Goal: Task Accomplishment & Management: Use online tool/utility

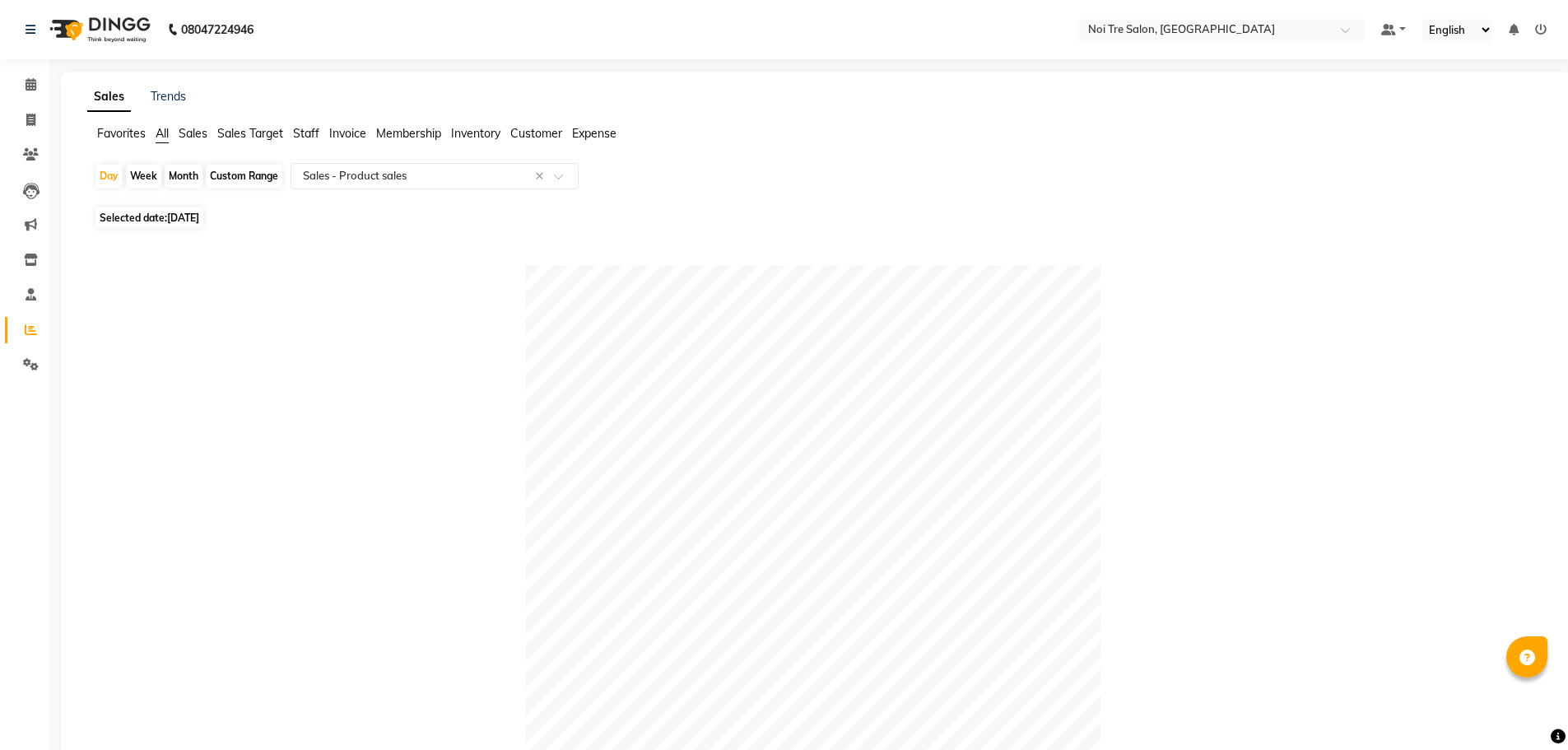
select select "full_report"
select select "csv"
click at [27, 114] on icon at bounding box center [31, 119] width 9 height 12
select select "service"
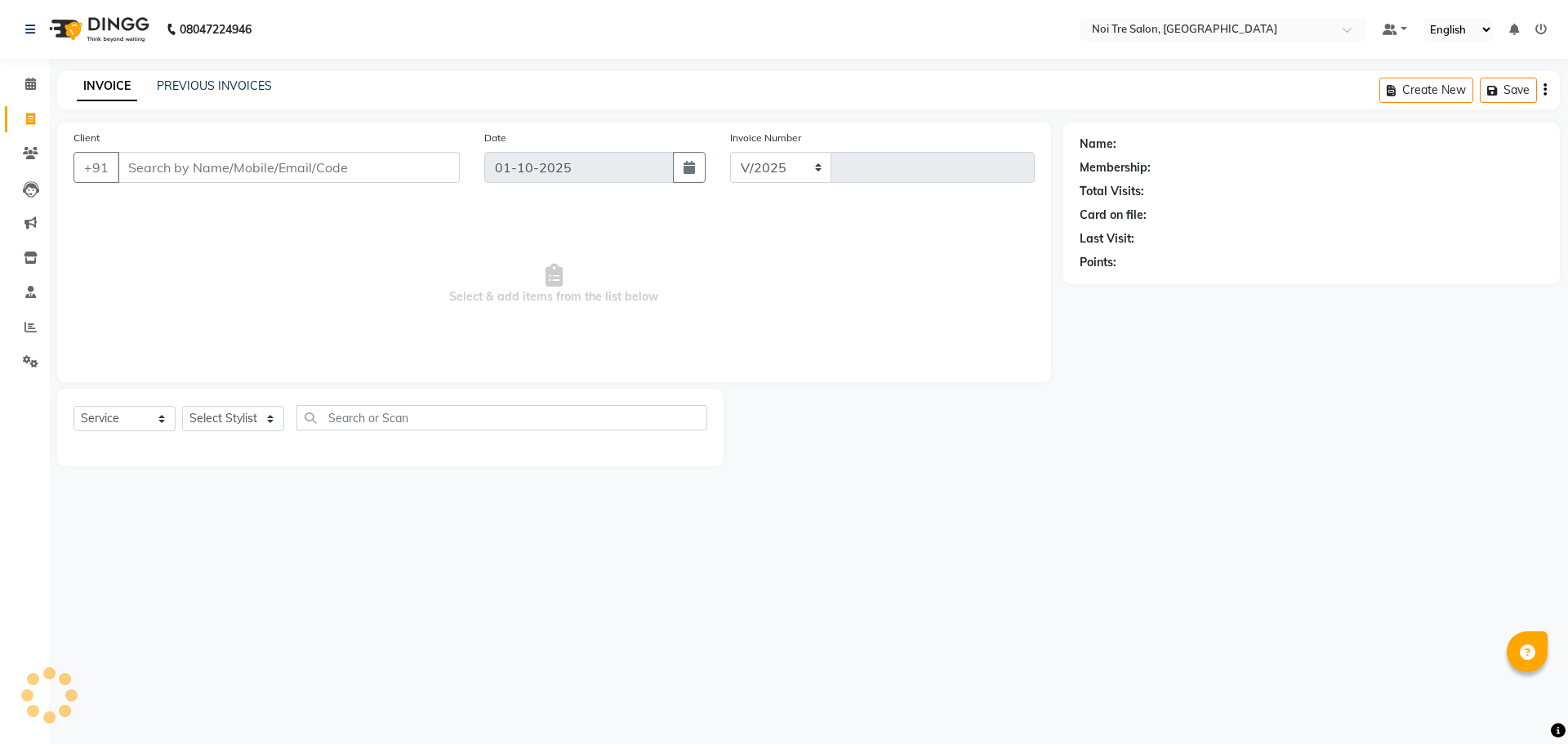
select select "3710"
type input "3224"
click at [249, 421] on select "Select Stylist" at bounding box center [233, 418] width 102 height 26
click at [249, 421] on select "Select Stylist [PERSON_NAME] STYLE DIRECTOR Curls Color [PERSON_NAME] [PERSON_N…" at bounding box center [249, 418] width 134 height 26
